Goal: Task Accomplishment & Management: Use online tool/utility

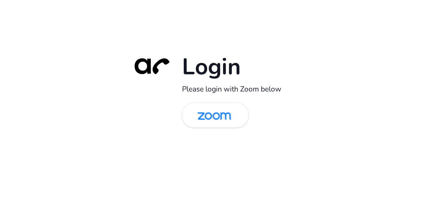
click at [269, 46] on div "Login Please login with Zoom below" at bounding box center [224, 102] width 448 height 205
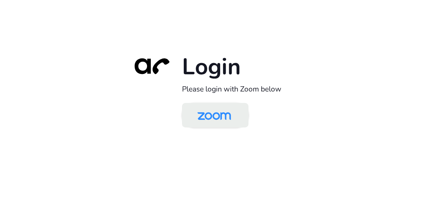
click at [222, 111] on img at bounding box center [214, 115] width 48 height 23
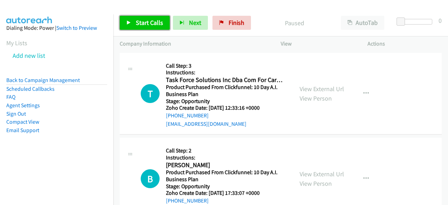
click at [145, 22] on span "Start Calls" at bounding box center [149, 23] width 27 height 8
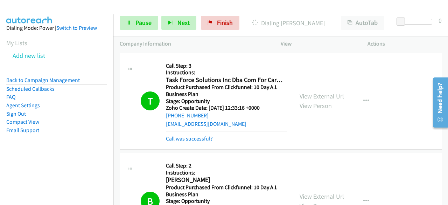
drag, startPoint x: 407, startPoint y: 50, endPoint x: 368, endPoint y: 0, distance: 63.0
click at [406, 50] on div "Company Information Info Status View Actions" at bounding box center [280, 43] width 335 height 15
click at [405, 50] on div "Actions" at bounding box center [404, 43] width 87 height 15
drag, startPoint x: 406, startPoint y: 60, endPoint x: 354, endPoint y: 1, distance: 78.2
click at [406, 60] on div "T Callback Scheduled Call Step: 3 Instructions: Task Force Solutions Inc Dba Co…" at bounding box center [281, 101] width 322 height 97
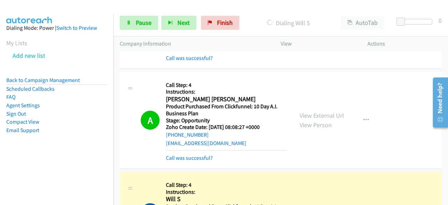
scroll to position [1051, 0]
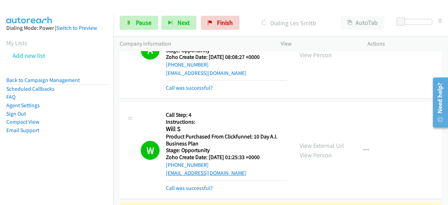
drag, startPoint x: 188, startPoint y: 185, endPoint x: 233, endPoint y: 173, distance: 46.7
click at [188, 185] on link "Call was successful?" at bounding box center [189, 188] width 47 height 7
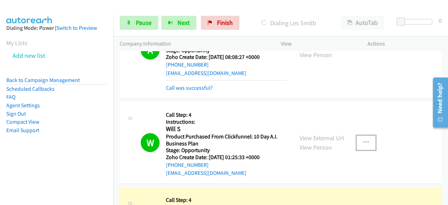
click at [359, 137] on button "button" at bounding box center [366, 143] width 19 height 14
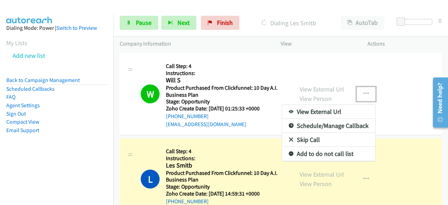
scroll to position [1121, 0]
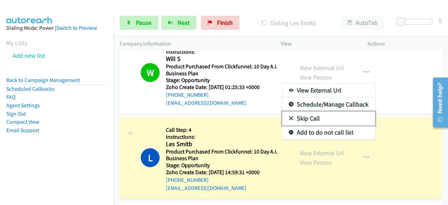
click at [321, 115] on link "Skip Call" at bounding box center [328, 118] width 93 height 14
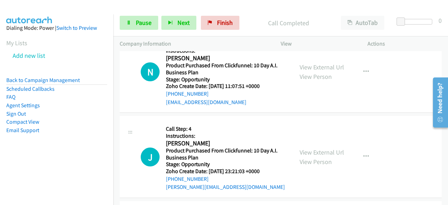
scroll to position [1331, 0]
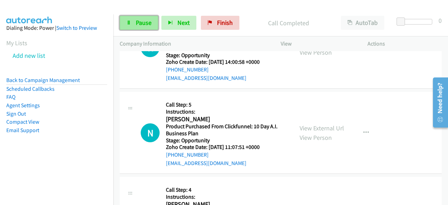
click at [136, 23] on span "Pause" at bounding box center [144, 23] width 16 height 8
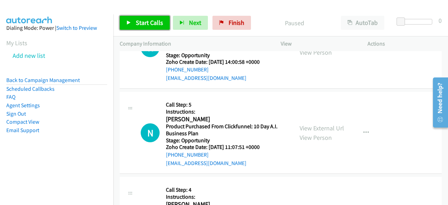
click at [136, 23] on span "Start Calls" at bounding box center [149, 23] width 27 height 8
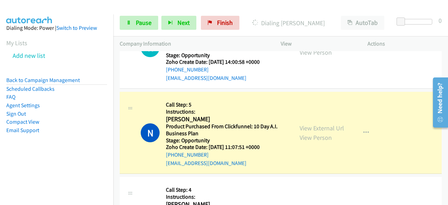
click at [29, 162] on aside "Dialing Mode: Power | Switch to Preview My Lists Add new list Back to Campaign …" at bounding box center [56, 90] width 113 height 152
click at [405, 41] on p "Actions" at bounding box center [405, 44] width 74 height 8
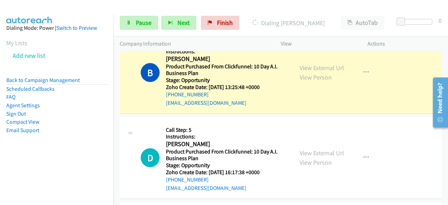
scroll to position [2066, 0]
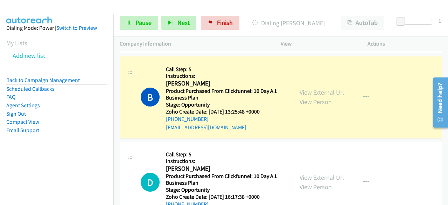
click at [117, 39] on div "Company Information" at bounding box center [193, 43] width 161 height 15
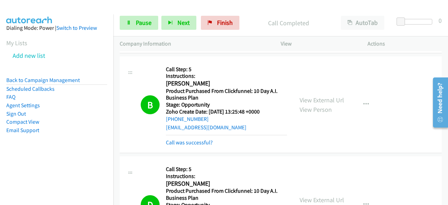
click at [415, 68] on div "B Callback Scheduled Call Step: 5 Instructions: Brenda Armster America/Chicago …" at bounding box center [281, 104] width 322 height 97
click at [133, 25] on link "Pause" at bounding box center [139, 23] width 39 height 14
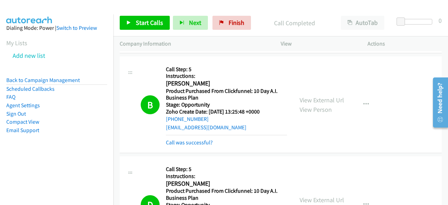
click at [39, 160] on aside "Dialing Mode: Power | Switch to Preview My Lists Add new list Back to Campaign …" at bounding box center [56, 90] width 113 height 152
click at [141, 22] on span "Start Calls" at bounding box center [149, 23] width 27 height 8
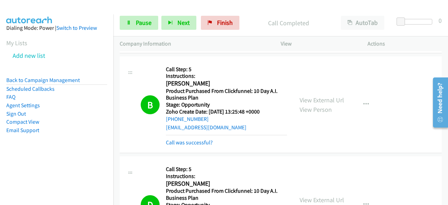
click at [32, 158] on aside "Dialing Mode: Power | Switch to Preview My Lists Add new list Back to Campaign …" at bounding box center [56, 90] width 113 height 152
click at [415, 43] on p "Actions" at bounding box center [405, 44] width 74 height 8
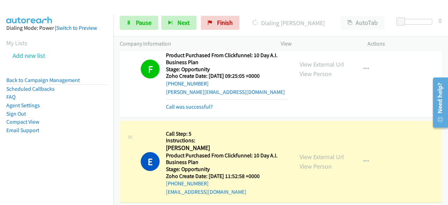
scroll to position [2872, 0]
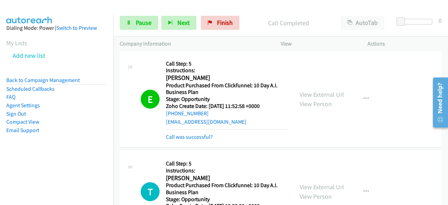
click at [23, 159] on aside "Dialing Mode: Power | Switch to Preview My Lists Add new list Back to Campaign …" at bounding box center [56, 90] width 113 height 152
click at [406, 68] on div "E Callback Scheduled Call Step: 5 Instructions: Elea Sherrod America/Los_Angele…" at bounding box center [281, 99] width 322 height 97
click at [420, 151] on div "T Callback Scheduled Call Step: 5 Instructions: Tina Marie Mitchell America/New…" at bounding box center [281, 199] width 322 height 97
click at [407, 117] on div "E Callback Scheduled Call Step: 5 Instructions: Elea Sherrod America/Los_Angele…" at bounding box center [281, 99] width 322 height 97
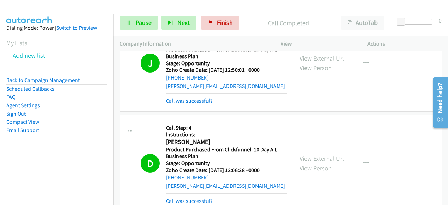
scroll to position [1786, 0]
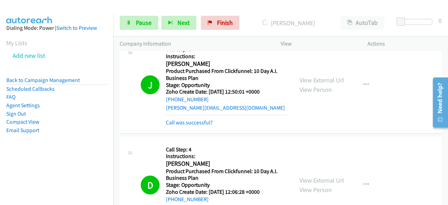
click at [25, 154] on aside "Dialing Mode: Power | Switch to Preview My Lists Add new list Back to Campaign …" at bounding box center [56, 90] width 113 height 152
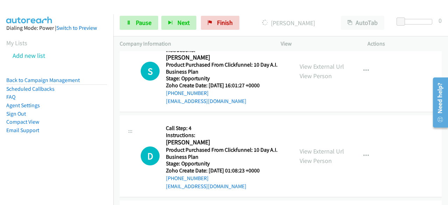
scroll to position [3467, 0]
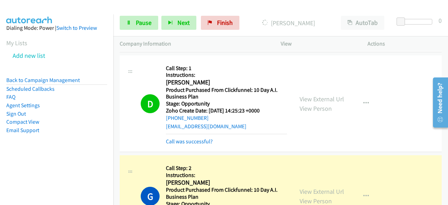
click at [101, 144] on aside "Dialing Mode: Power | Switch to Preview My Lists Add new list Back to Campaign …" at bounding box center [56, 90] width 113 height 152
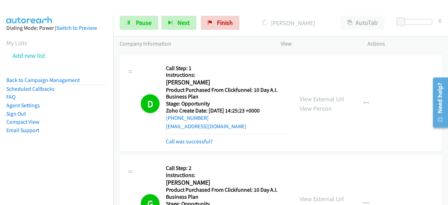
drag, startPoint x: 416, startPoint y: 81, endPoint x: 383, endPoint y: 36, distance: 55.9
click at [416, 81] on div "D Callback Scheduled Call Step: 1 Instructions: Daris Wilson America/Denver Pro…" at bounding box center [281, 103] width 322 height 97
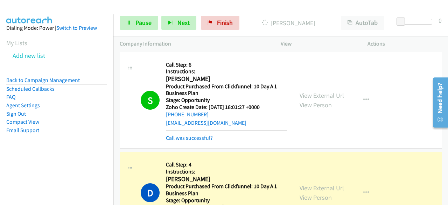
scroll to position [3747, 0]
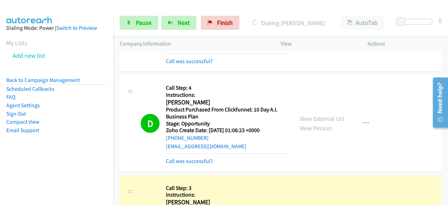
click at [35, 153] on aside "Dialing Mode: Power | Switch to Preview My Lists Add new list Back to Campaign …" at bounding box center [56, 90] width 113 height 152
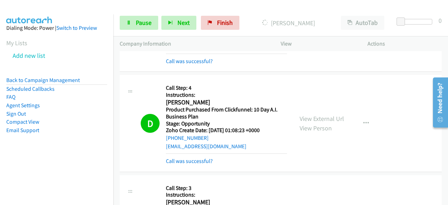
drag, startPoint x: 414, startPoint y: 86, endPoint x: 366, endPoint y: 106, distance: 51.5
click at [409, 84] on div "D Callback Scheduled Call Step: 4 Instructions: Darell Austin Jr America/New_Yo…" at bounding box center [281, 123] width 322 height 97
click at [35, 166] on nav "Dialing Mode: Power | Switch to Preview My Lists Add new list Back to Campaign …" at bounding box center [57, 116] width 114 height 205
click at [41, 152] on aside "Dialing Mode: Power | Switch to Preview My Lists Add new list Back to Campaign …" at bounding box center [56, 90] width 113 height 152
click at [27, 158] on aside "Dialing Mode: Power | Switch to Preview My Lists Add new list Back to Campaign …" at bounding box center [56, 90] width 113 height 152
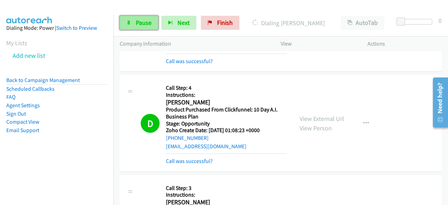
click at [127, 28] on link "Pause" at bounding box center [139, 23] width 39 height 14
